Goal: Task Accomplishment & Management: Manage account settings

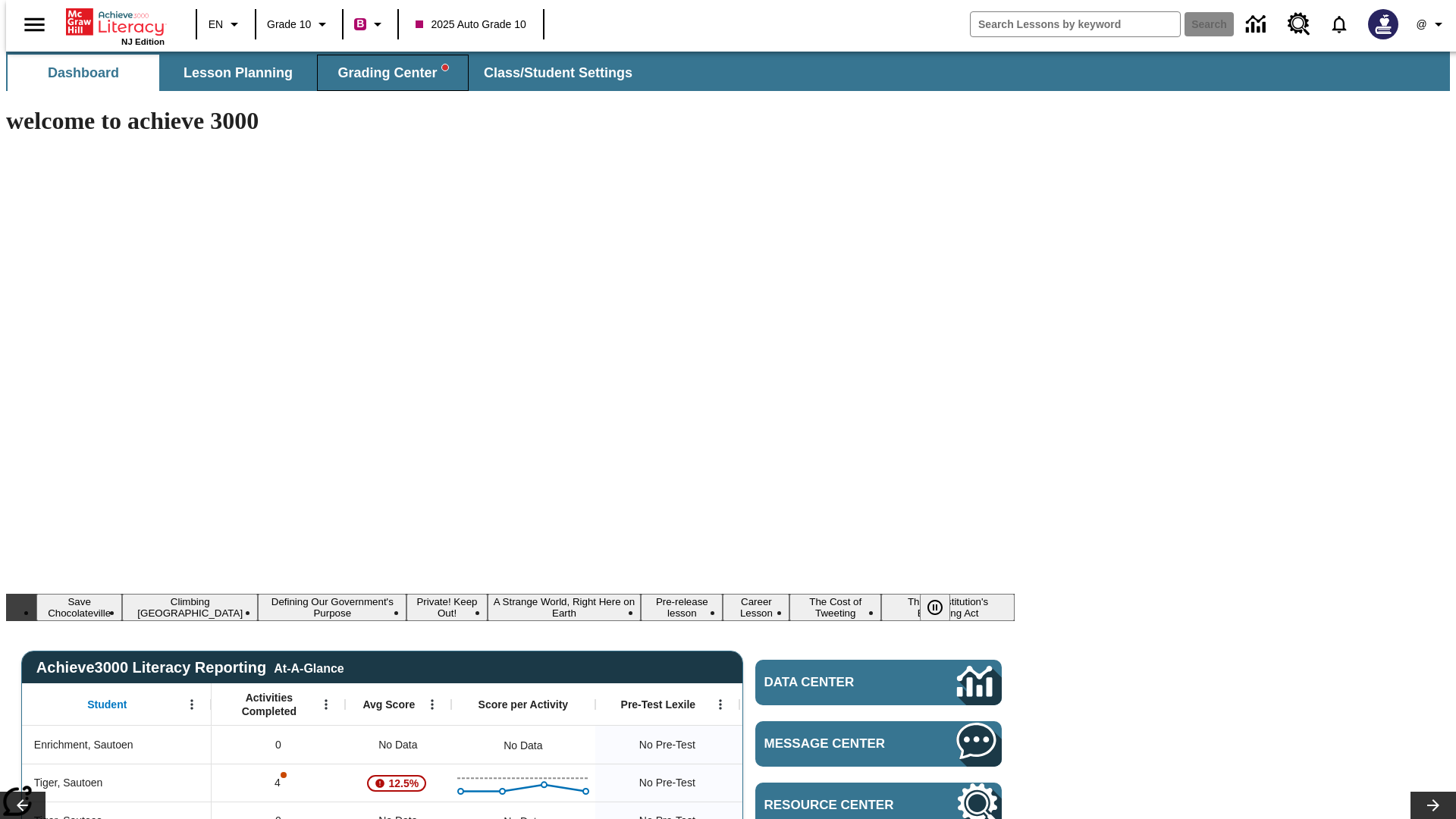
click at [387, 73] on span "Grading Center" at bounding box center [392, 73] width 110 height 17
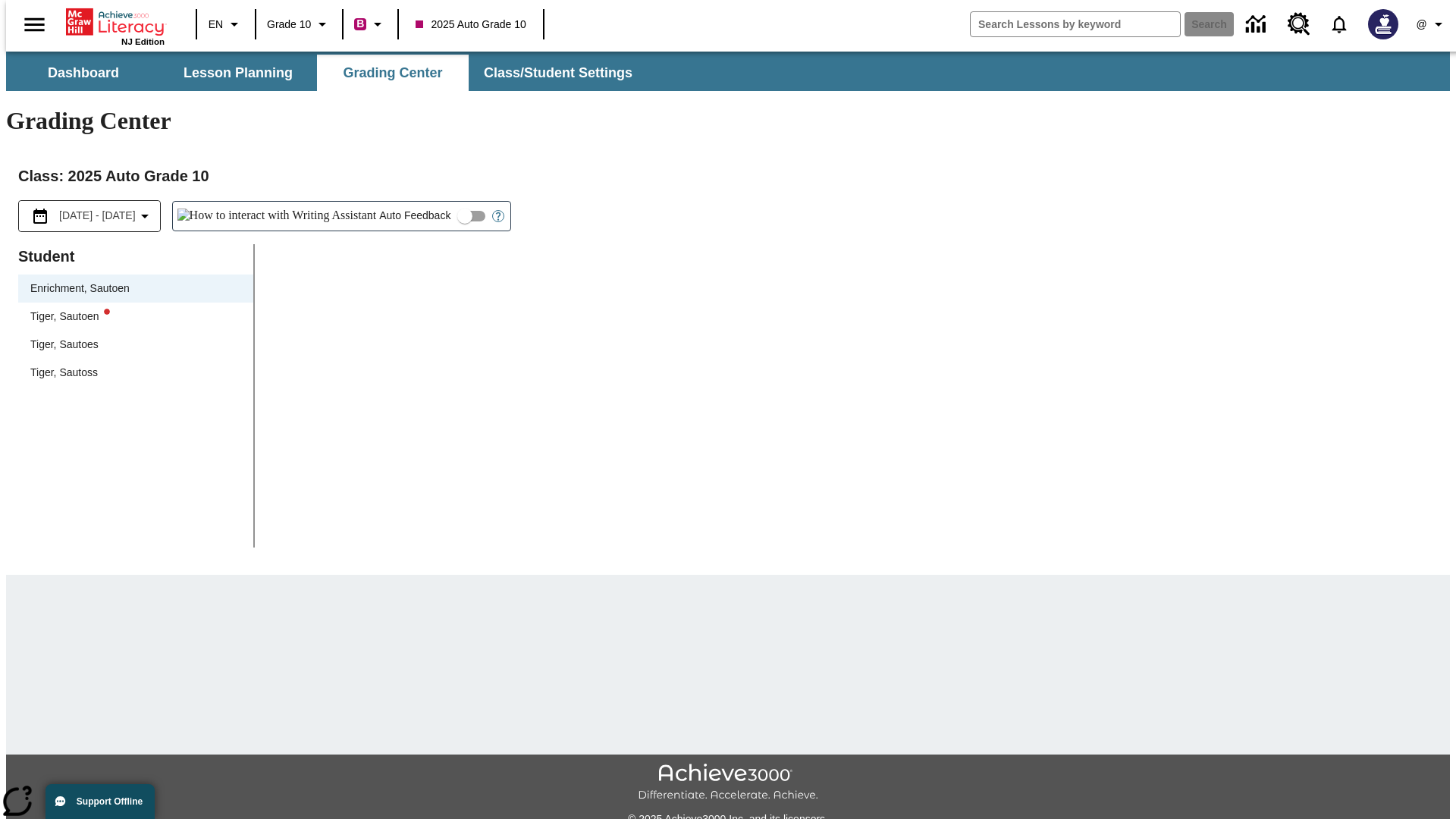
click at [130, 309] on div "Tiger, Sautoen" at bounding box center [135, 316] width 211 height 16
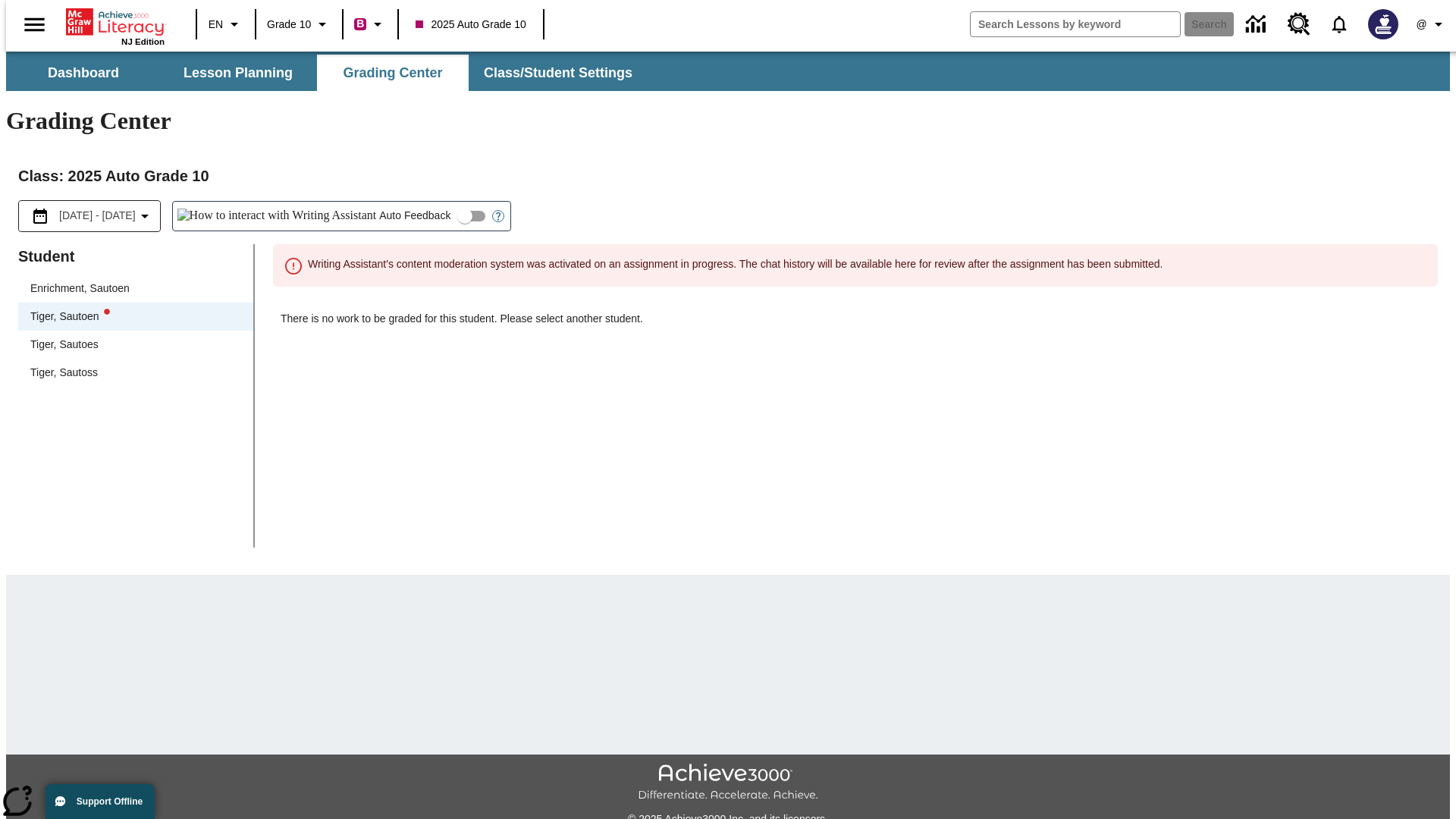
click at [422, 202] on input "Auto Feedback" at bounding box center [466, 216] width 87 height 29
checkbox input "true"
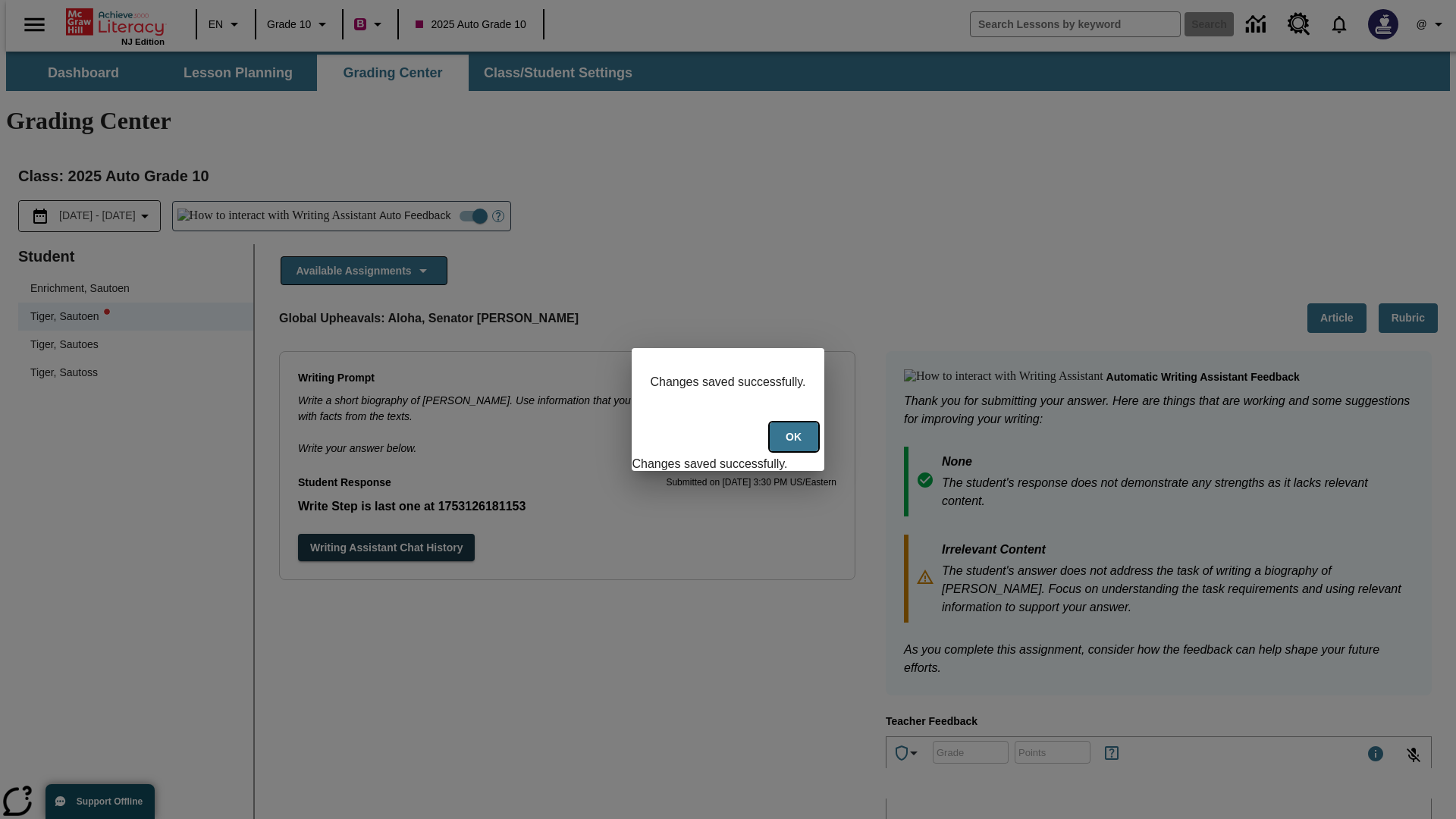
click at [795, 445] on button "Ok" at bounding box center [793, 436] width 48 height 29
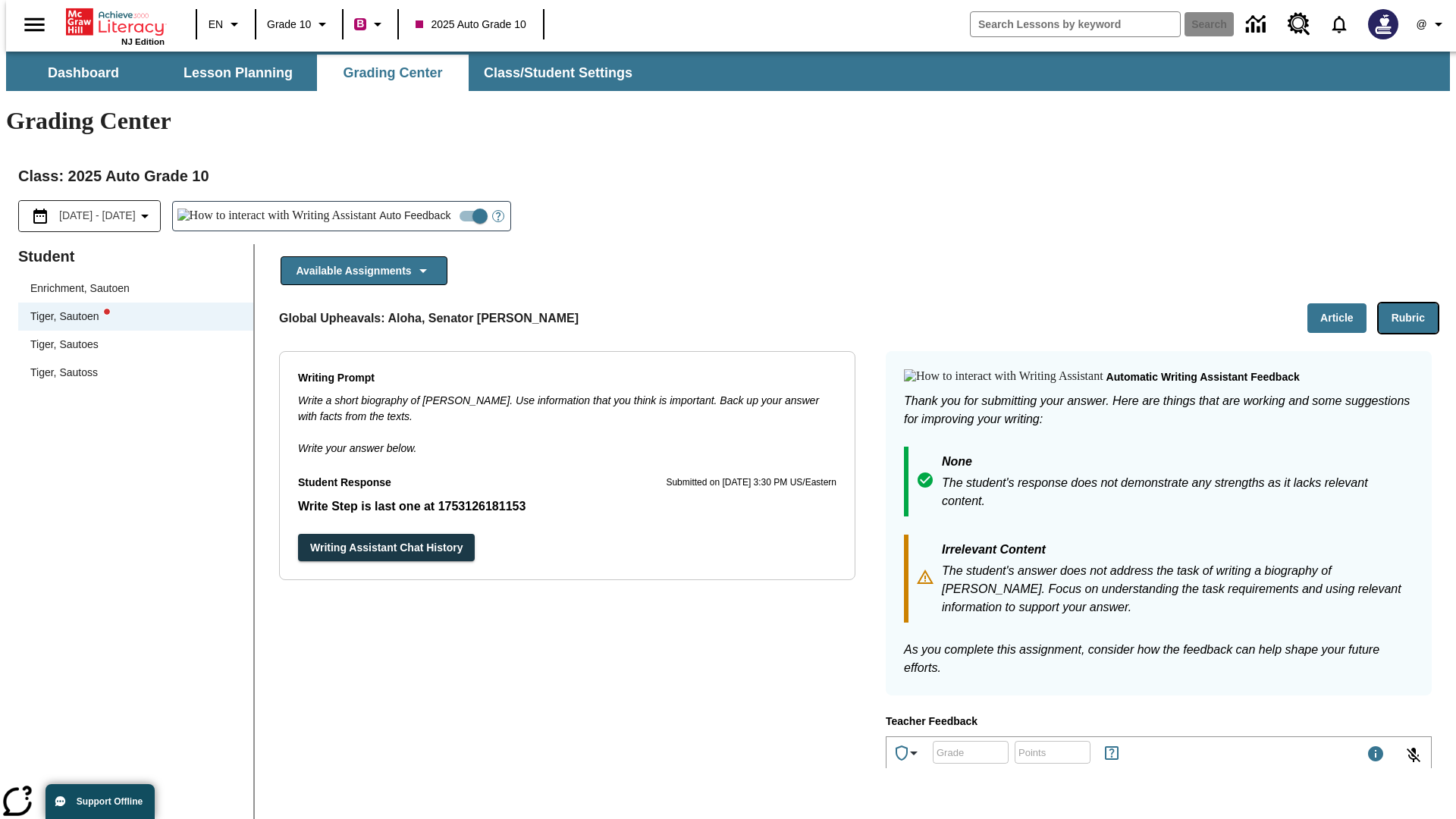
click at [1414, 303] on button "Rubric" at bounding box center [1408, 317] width 59 height 29
click at [1343, 303] on button "Article" at bounding box center [1337, 317] width 59 height 29
click at [226, 25] on icon "Language: EN, Select a language" at bounding box center [234, 24] width 18 height 18
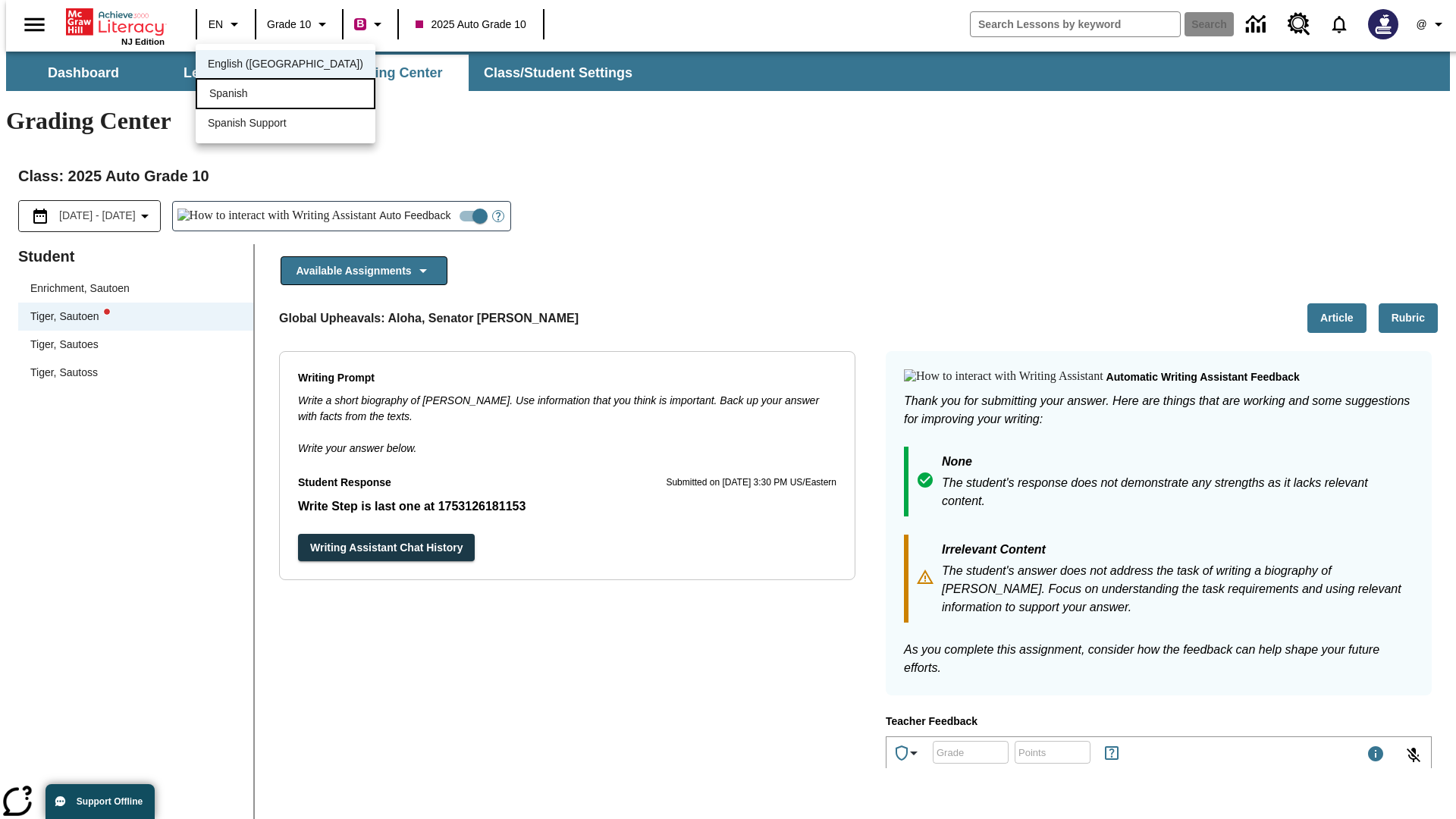
click at [252, 94] on div "Spanish" at bounding box center [285, 94] width 179 height 31
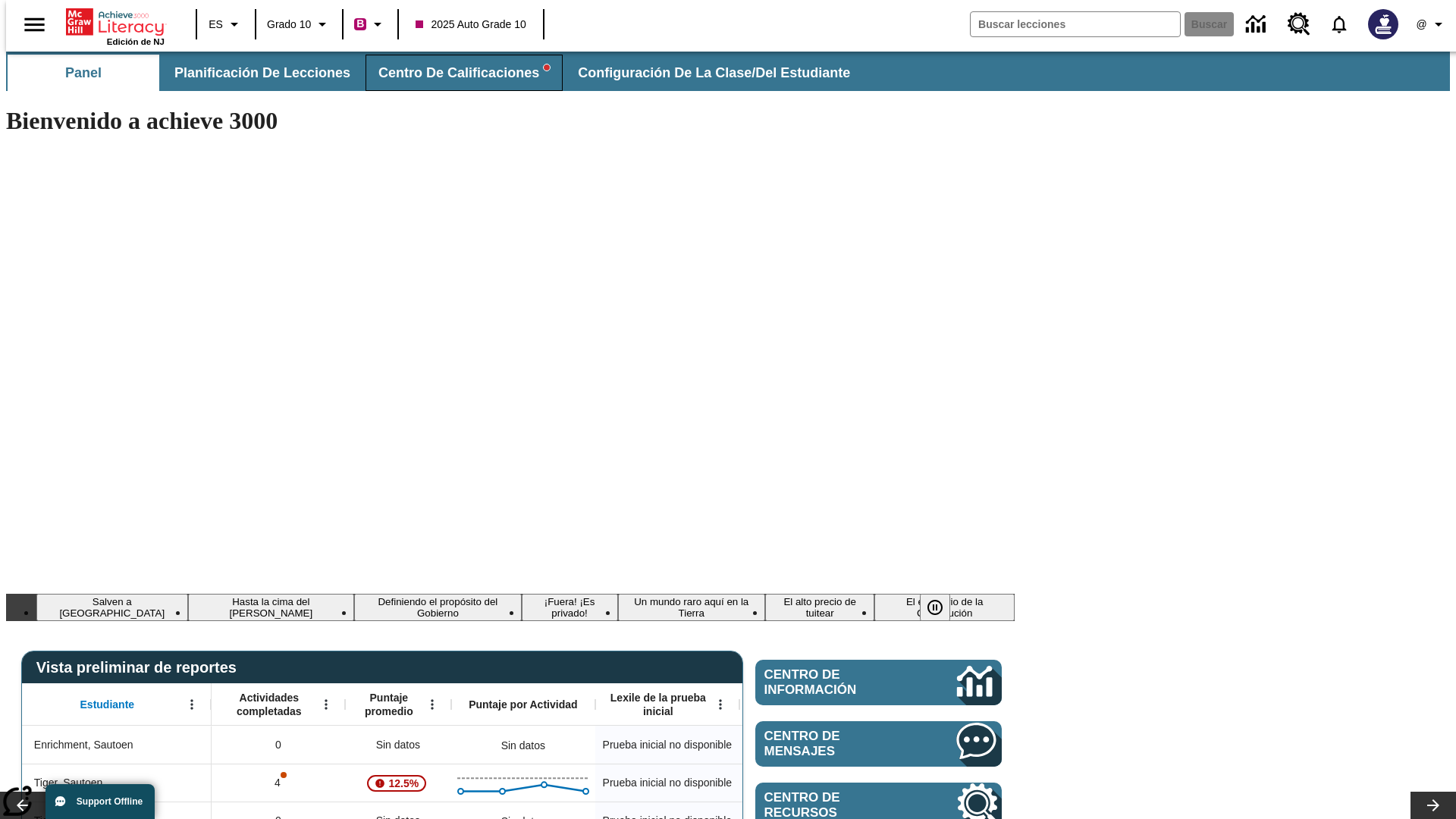
click at [451, 73] on span "Centro de calificaciones" at bounding box center [465, 73] width 172 height 17
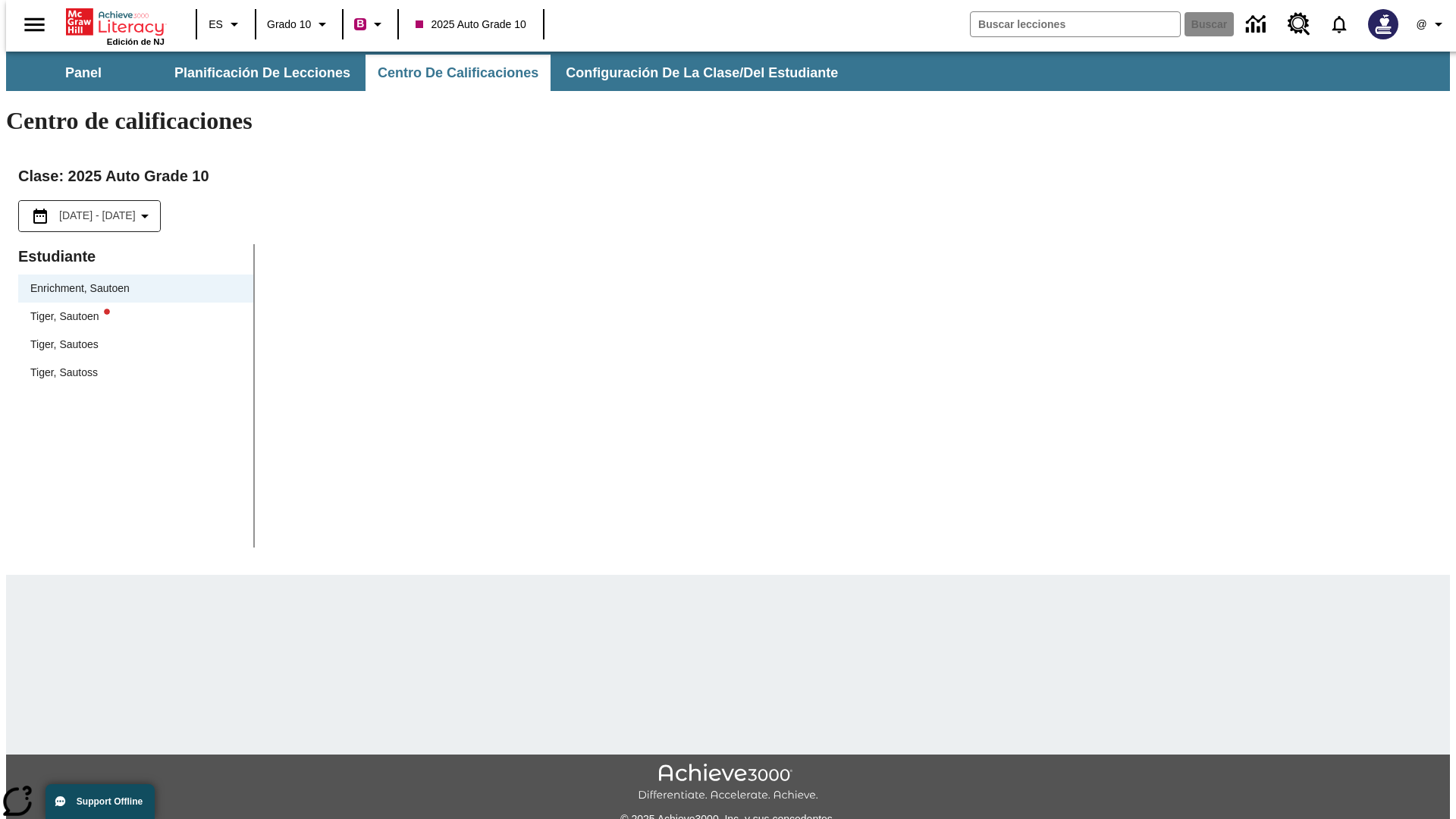
click at [130, 309] on div "Tiger, Sautoen" at bounding box center [135, 316] width 211 height 16
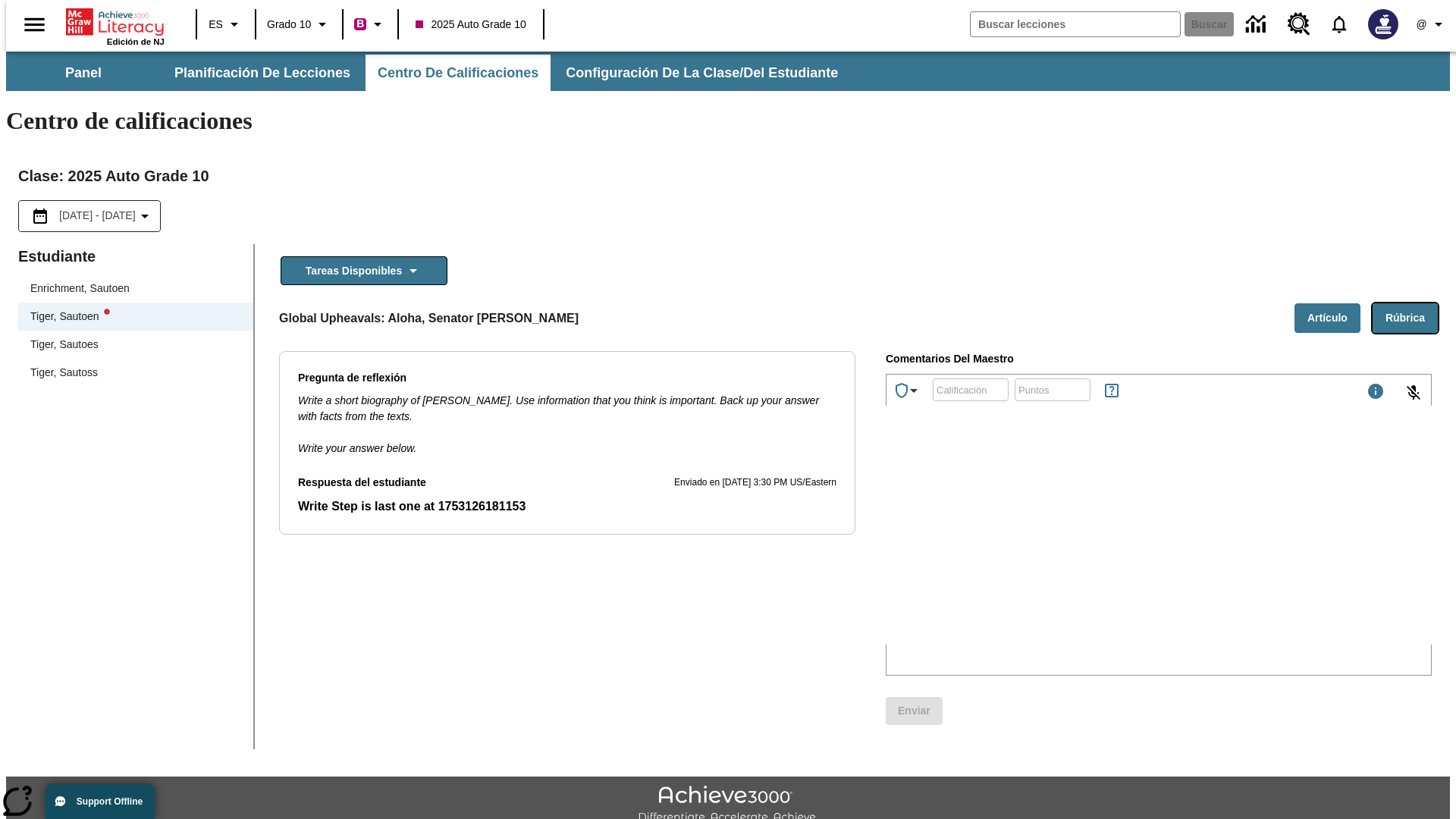
click at [1412, 303] on button "Rúbrica" at bounding box center [1405, 317] width 65 height 29
click at [1333, 303] on button "Artículo" at bounding box center [1328, 317] width 66 height 29
